Goal: Check status: Check status

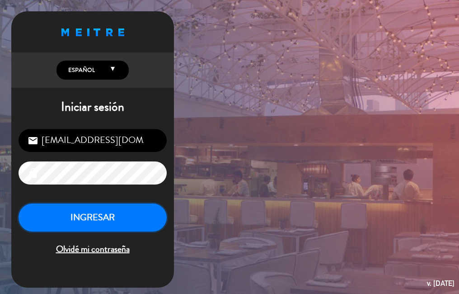
click at [117, 223] on button "INGRESAR" at bounding box center [93, 217] width 148 height 28
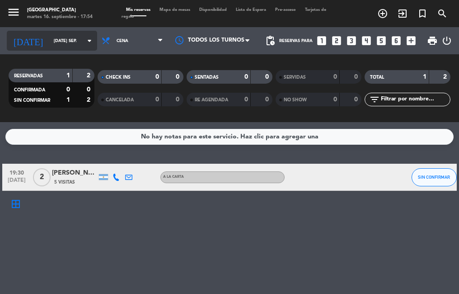
click at [70, 37] on input "[DATE] sep." at bounding box center [78, 41] width 59 height 14
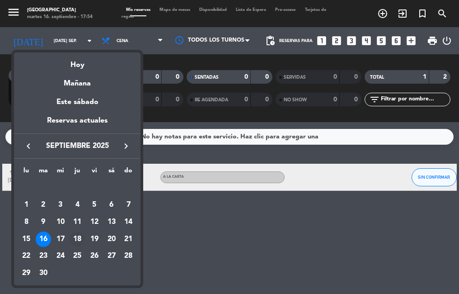
click at [77, 238] on div "18" at bounding box center [77, 238] width 15 height 15
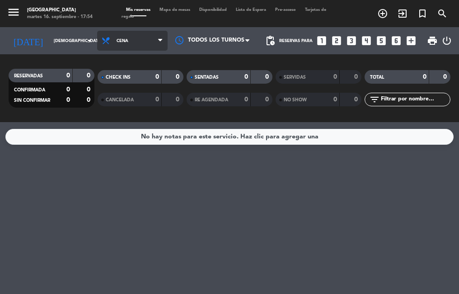
click at [117, 35] on span "Cena" at bounding box center [132, 41] width 70 height 20
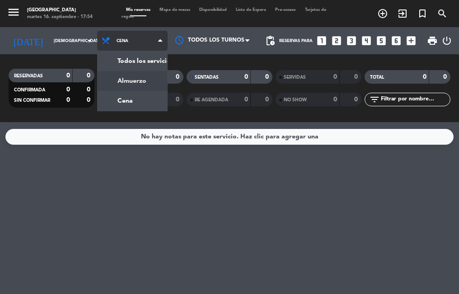
click at [117, 73] on div "menu Oviedo martes 16. septiembre - 17:54 Mis reservas Mapa de mesas Disponibil…" at bounding box center [229, 61] width 459 height 122
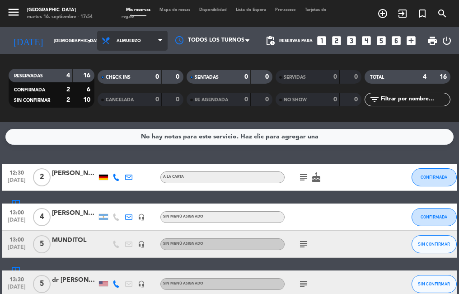
click at [139, 40] on span "Almuerzo" at bounding box center [132, 41] width 70 height 20
click at [123, 102] on div "menu Oviedo martes 16. septiembre - 17:54 Mis reservas Mapa de mesas Disponibil…" at bounding box center [229, 61] width 459 height 122
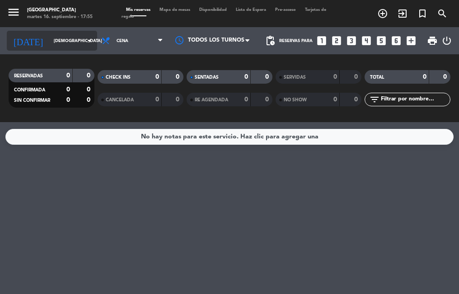
click at [66, 40] on input "[DEMOGRAPHIC_DATA] [DATE]" at bounding box center [78, 41] width 59 height 14
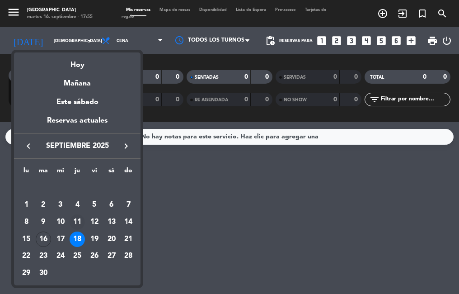
click at [77, 219] on div "11" at bounding box center [77, 221] width 15 height 15
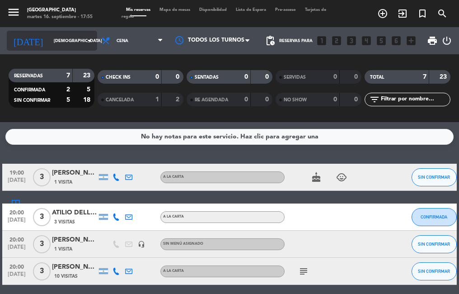
click at [70, 42] on input "[DEMOGRAPHIC_DATA] [DATE]" at bounding box center [78, 41] width 59 height 14
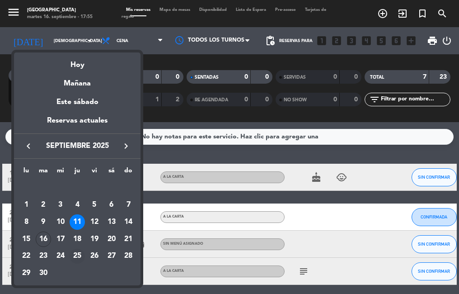
click at [75, 253] on div "25" at bounding box center [77, 255] width 15 height 15
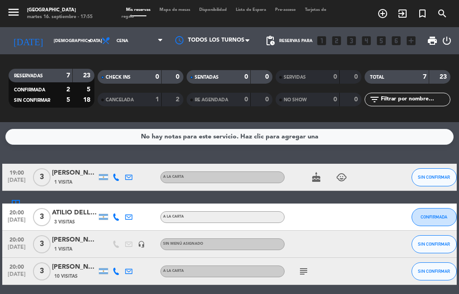
type input "[DEMOGRAPHIC_DATA] [DATE]"
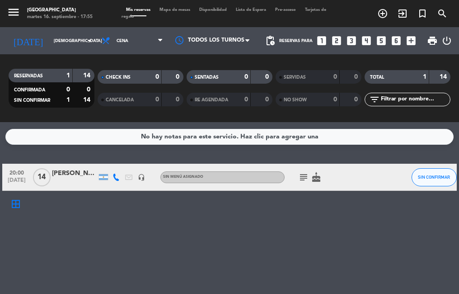
click at [301, 177] on icon "subject" at bounding box center [303, 177] width 11 height 11
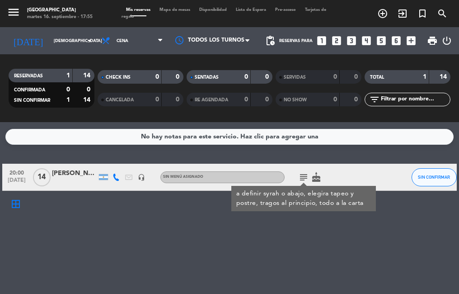
click at [317, 179] on icon "cake" at bounding box center [316, 177] width 11 height 11
